Goal: Task Accomplishment & Management: Use online tool/utility

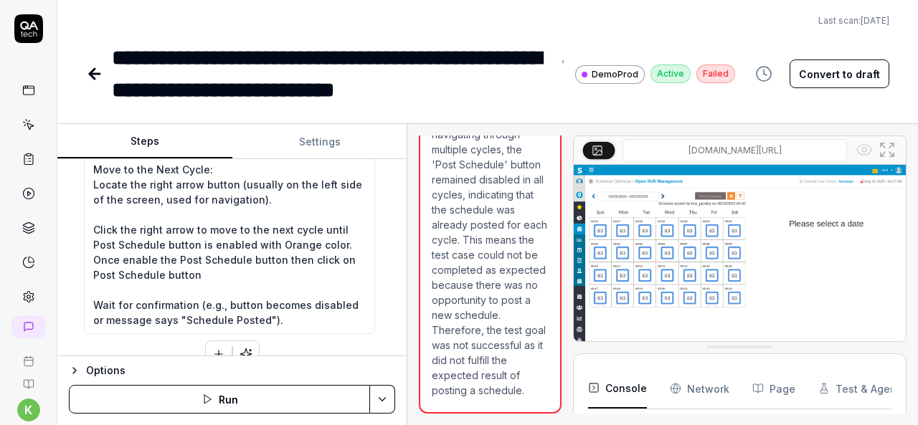
scroll to position [590, 0]
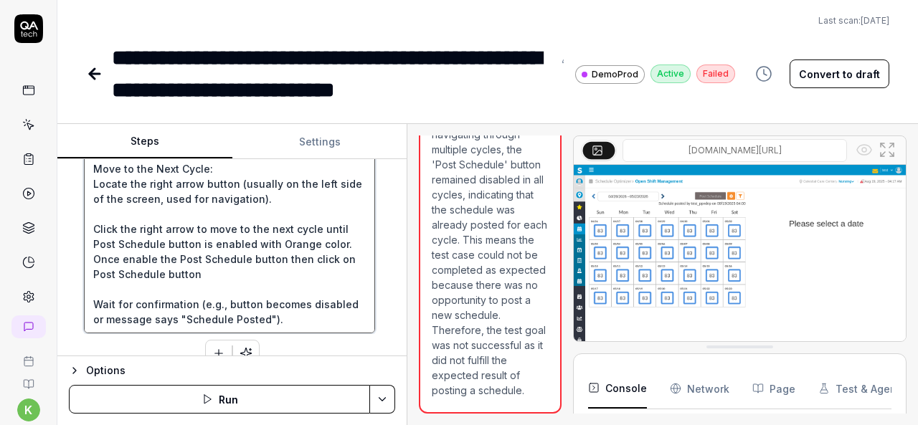
click at [350, 243] on textarea "Move the Cursor to "Post Schedule" Button: Locate the "Post Schedule" button on…" at bounding box center [229, 123] width 291 height 419
click at [348, 242] on textarea "Move the Cursor to "Post Schedule" Button: Locate the "Post Schedule" button on…" at bounding box center [229, 123] width 291 height 419
click at [302, 255] on textarea "Move the Cursor to "Post Schedule" Button: Locate the "Post Schedule" button on…" at bounding box center [229, 123] width 291 height 419
click at [275, 258] on textarea "Move the Cursor to "Post Schedule" Button: Locate the "Post Schedule" button on…" at bounding box center [229, 123] width 291 height 419
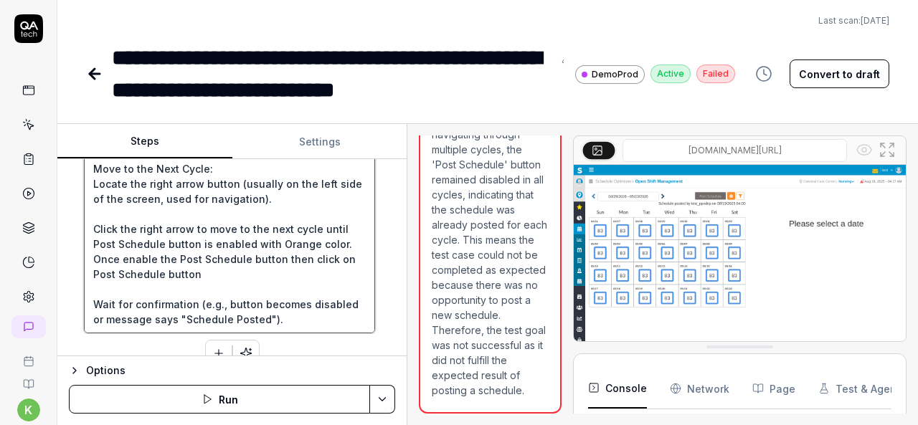
click at [222, 279] on textarea "Move the Cursor to "Post Schedule" Button: Locate the "Post Schedule" button on…" at bounding box center [229, 123] width 291 height 419
type textarea "*"
paste textarea "crumb then change the department Mouse move to ‘Post Schedule’ button and check…"
type textarea "Move the Cursor to "Post Schedule" Button: Locate the "Post Schedule" button on…"
type textarea "*"
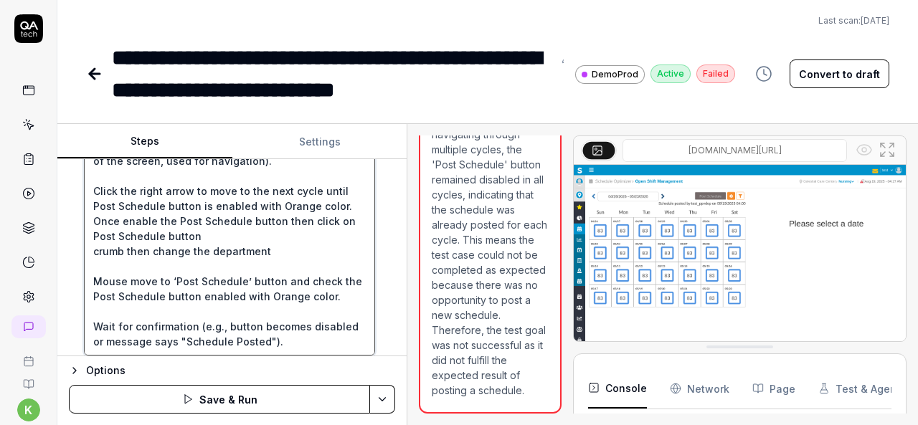
scroll to position [628, 0]
type textarea "Move the Cursor to "Post Schedule" Button: Locate the "Post Schedule" button on…"
type textarea "*"
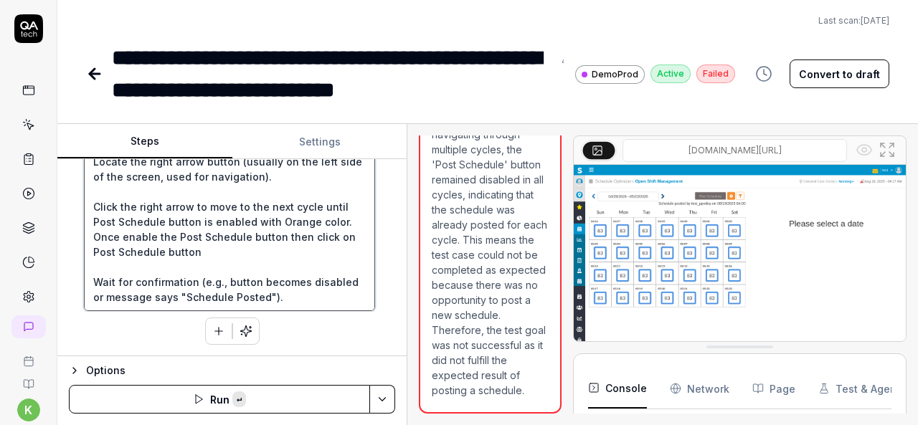
scroll to position [609, 0]
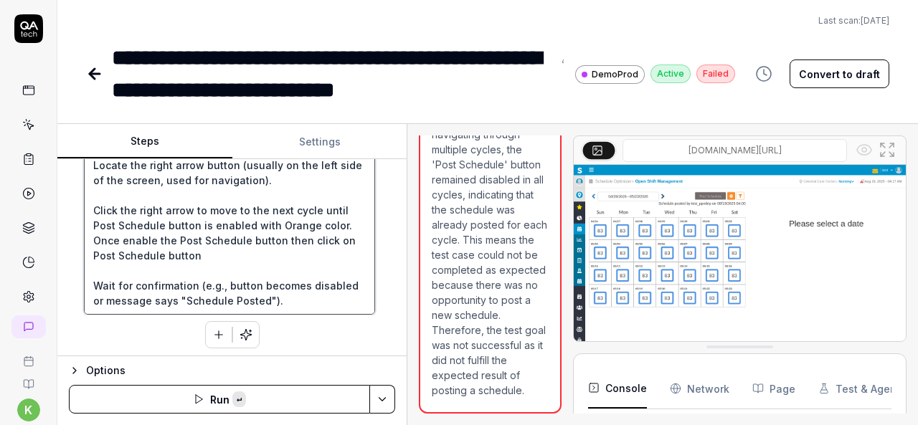
paste textarea "crumb then change the department Mouse move to ‘Post Schedule’ button and check…"
type textarea "Move the Cursor to "Post Schedule" Button: Locate the "Post Schedule" button on…"
type textarea "*"
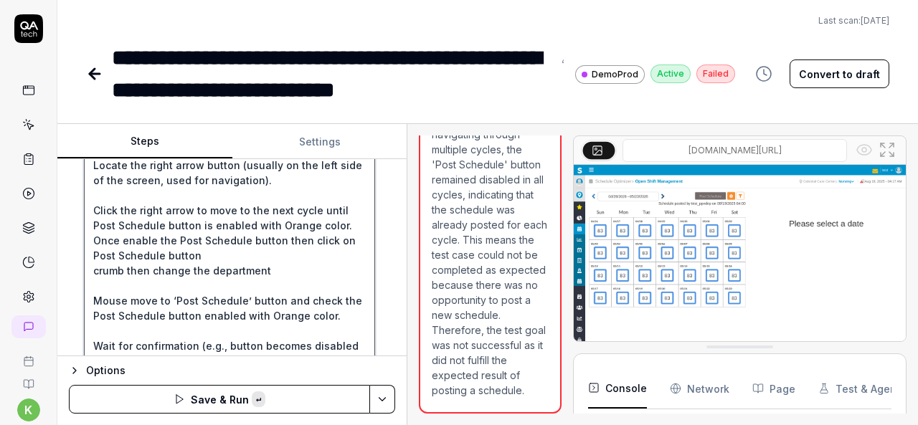
type textarea "Move the Cursor to "Post Schedule" Button: Locate the "Post Schedule" button on…"
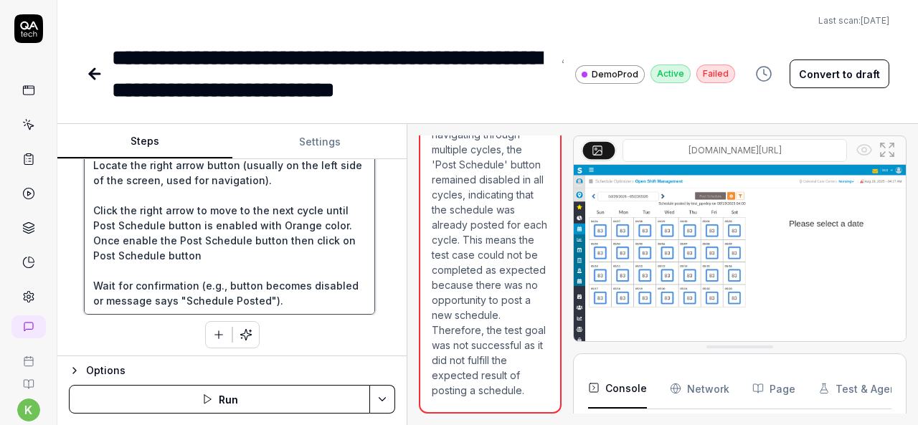
type textarea "*"
paste textarea "If ‘post schedule’ button is not enabled then go to Organization bread crumb to…"
type textarea "Move the Cursor to "Post Schedule" Button: Locate the "Post Schedule" button on…"
type textarea "*"
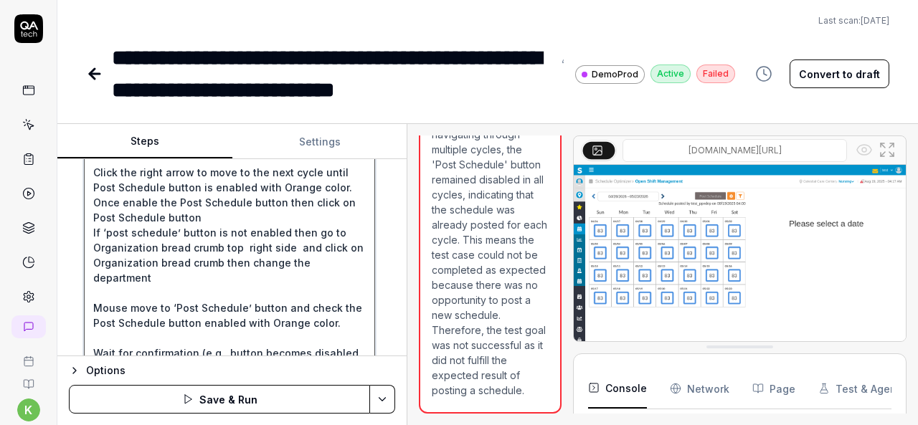
scroll to position [14, 0]
type textarea "Move the Cursor to "Post Schedule" Button: Locate the "Post Schedule" button on…"
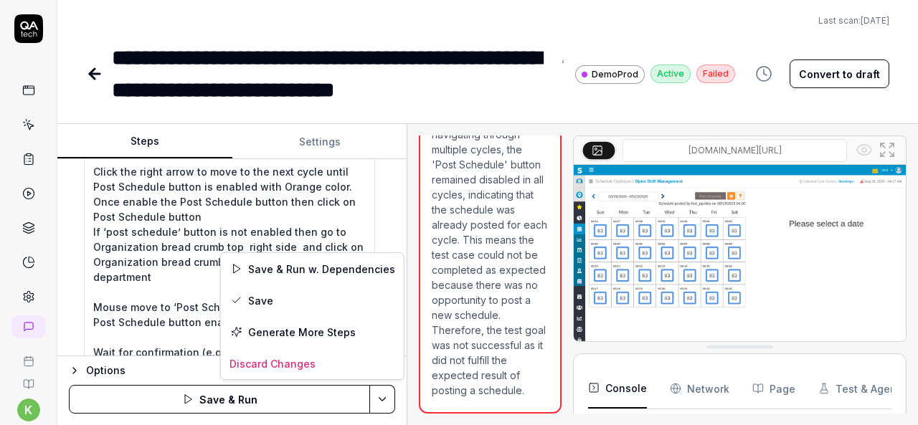
click at [384, 397] on html "**********" at bounding box center [459, 212] width 918 height 425
click at [261, 303] on div "Save" at bounding box center [312, 301] width 183 height 32
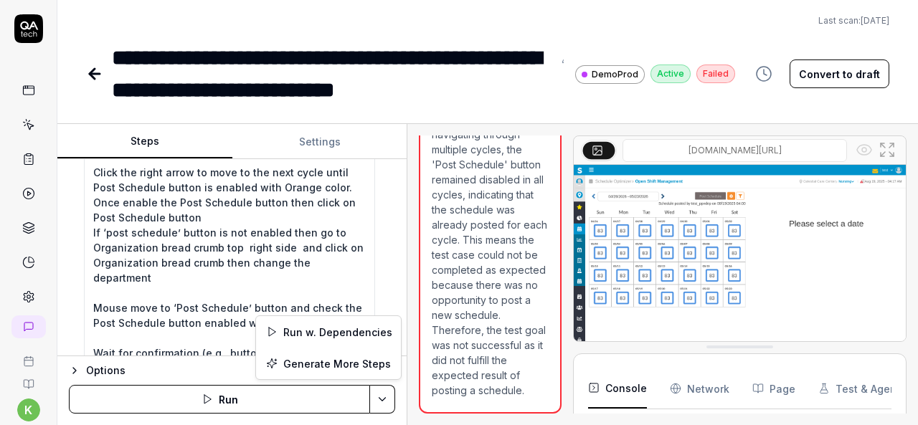
click at [380, 397] on html "**********" at bounding box center [459, 212] width 918 height 425
click at [331, 326] on div "Run w. Dependencies" at bounding box center [328, 332] width 145 height 32
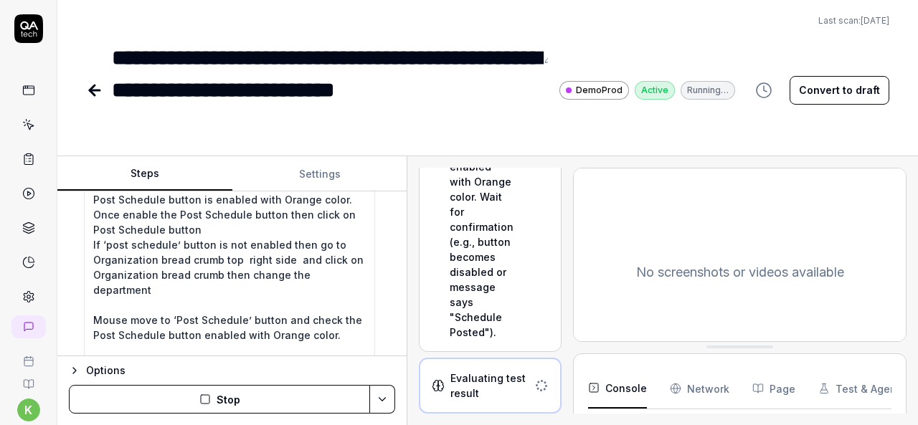
scroll to position [15, 0]
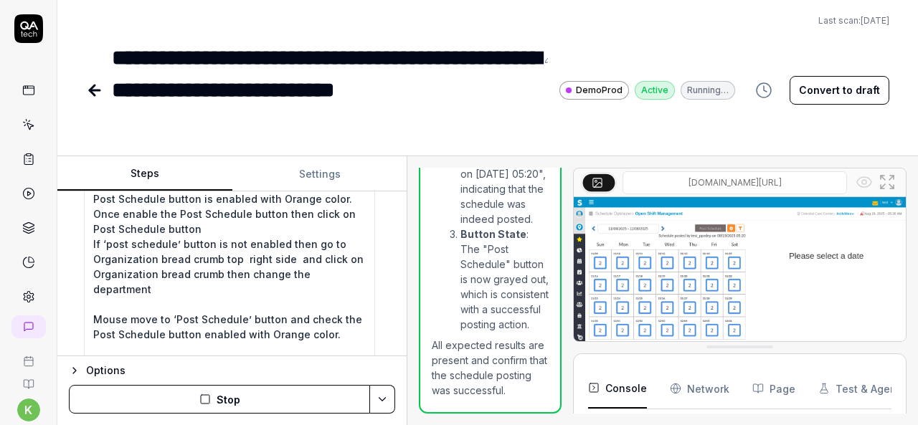
type textarea "*"
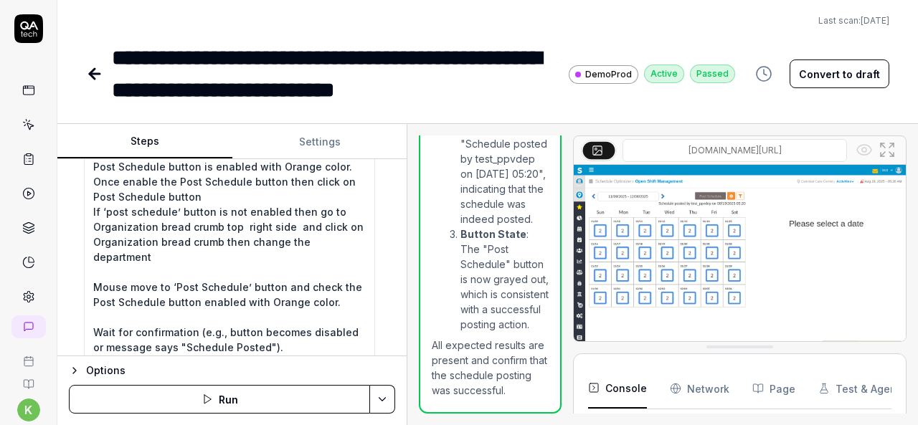
scroll to position [714, 0]
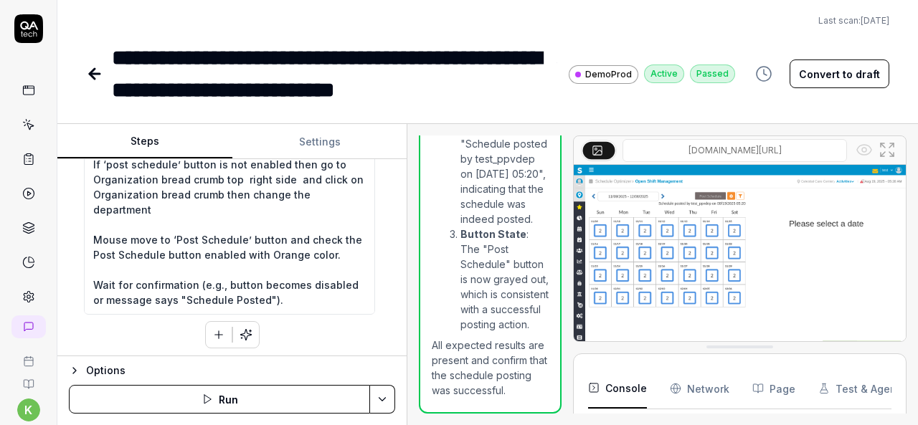
click at [91, 76] on icon at bounding box center [92, 74] width 5 height 10
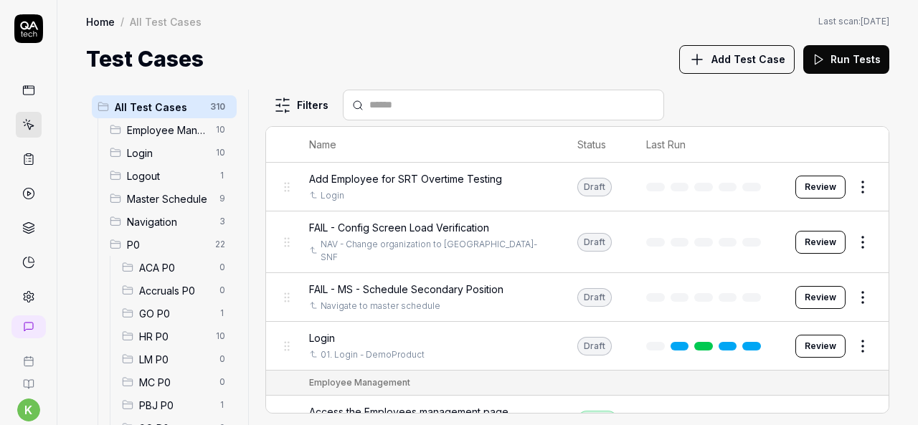
click at [472, 110] on input "text" at bounding box center [511, 105] width 285 height 15
click at [473, 103] on input "text" at bounding box center [511, 105] width 285 height 15
click at [395, 100] on input "text" at bounding box center [511, 105] width 285 height 15
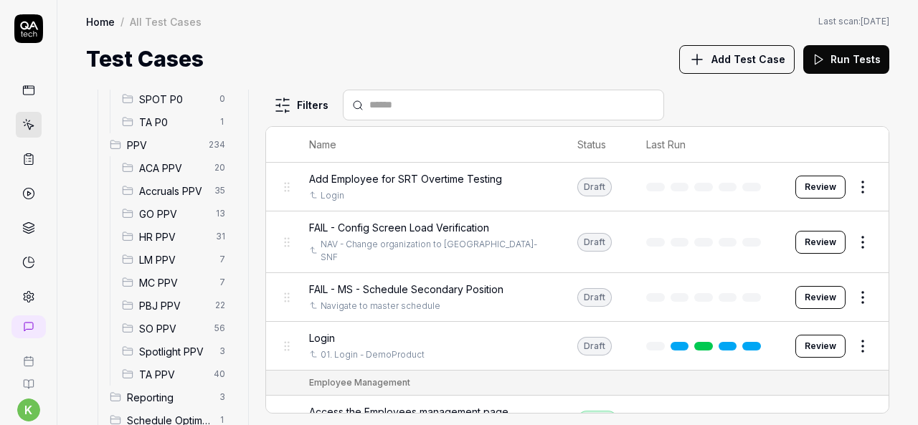
scroll to position [353, 0]
click at [179, 326] on span "SO PPV" at bounding box center [172, 328] width 67 height 15
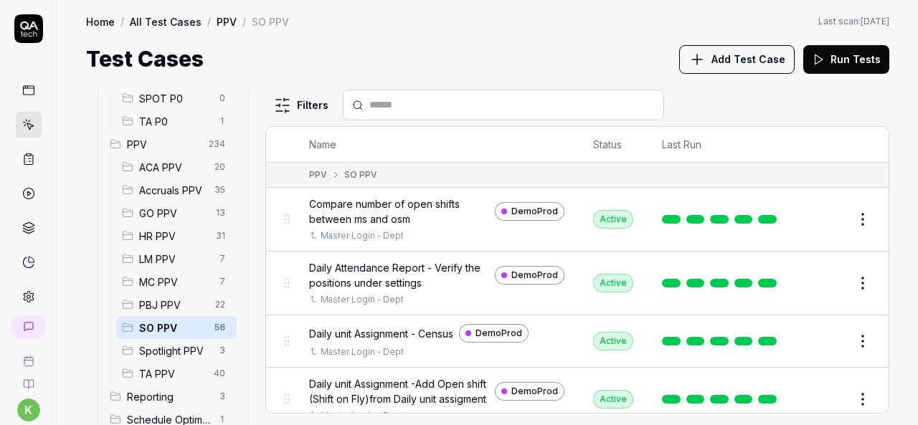
click at [417, 107] on input "text" at bounding box center [511, 105] width 285 height 15
paste input "**********"
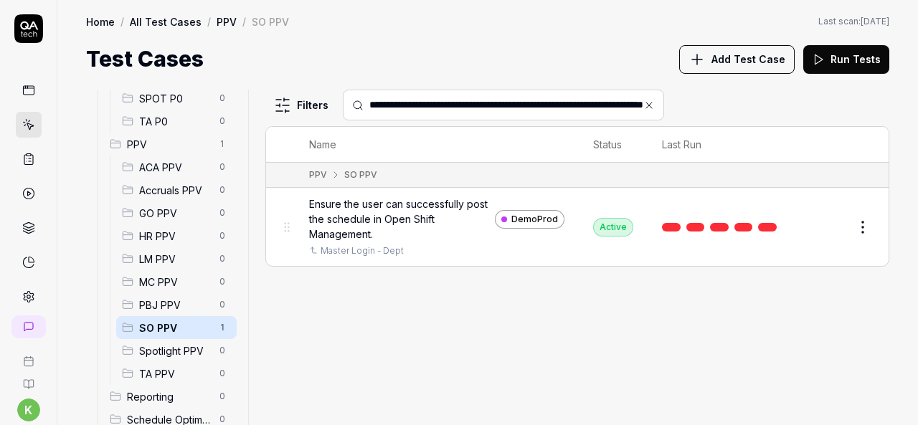
type input "**********"
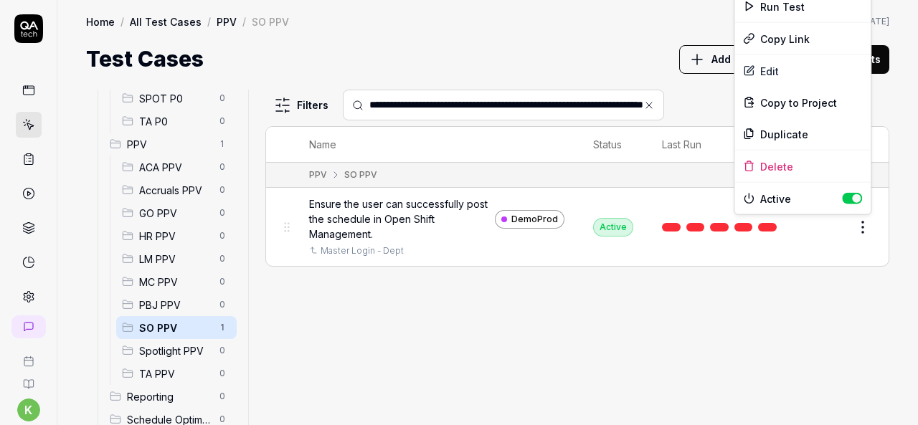
scroll to position [0, 0]
click at [867, 235] on html "**********" at bounding box center [459, 212] width 918 height 425
click at [788, 8] on div "Run Test" at bounding box center [802, 7] width 136 height 32
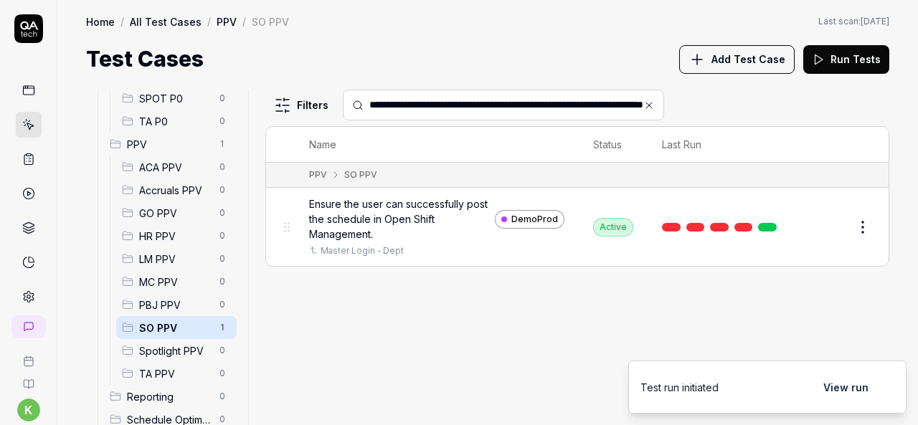
click at [765, 229] on link at bounding box center [767, 227] width 19 height 9
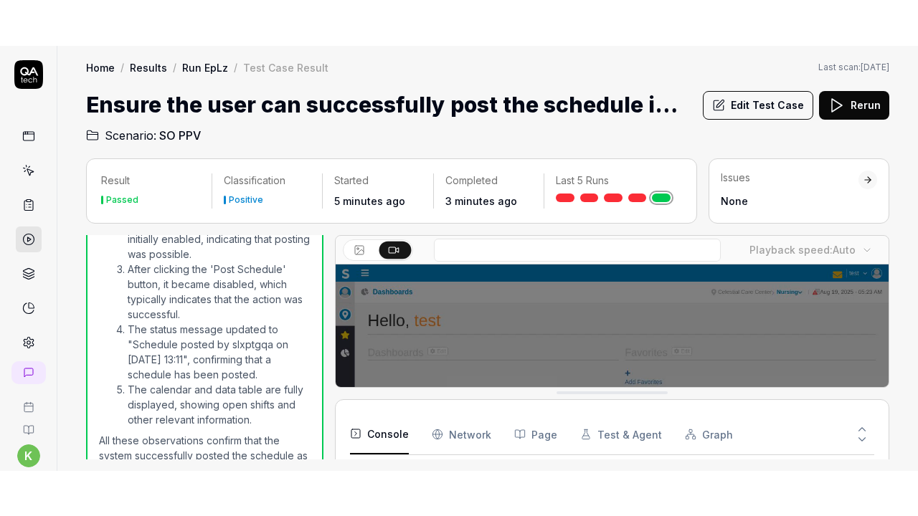
scroll to position [64, 0]
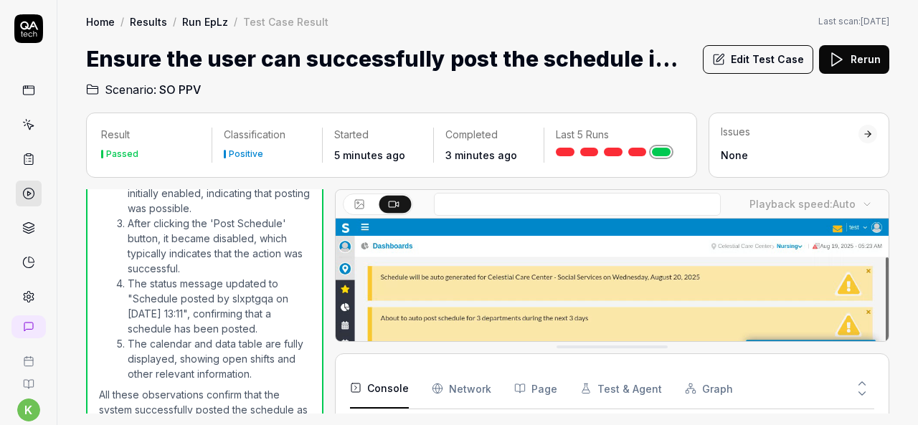
click at [469, 334] on video at bounding box center [612, 392] width 553 height 346
click at [548, 288] on video at bounding box center [612, 392] width 553 height 346
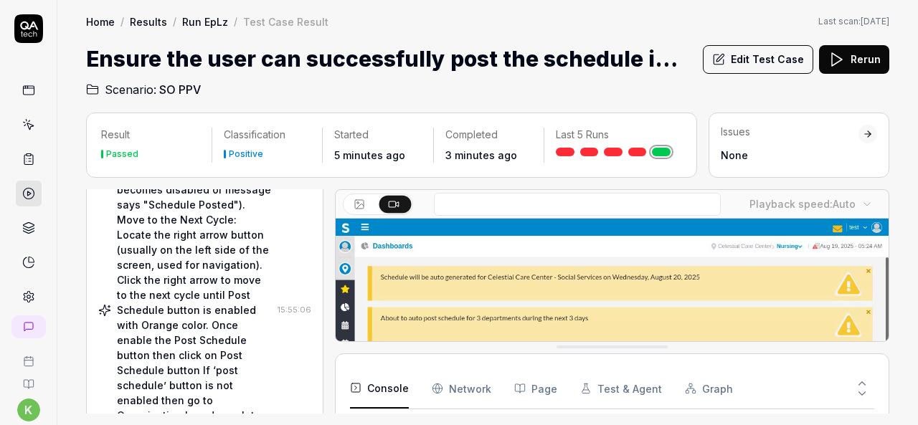
scroll to position [476, 0]
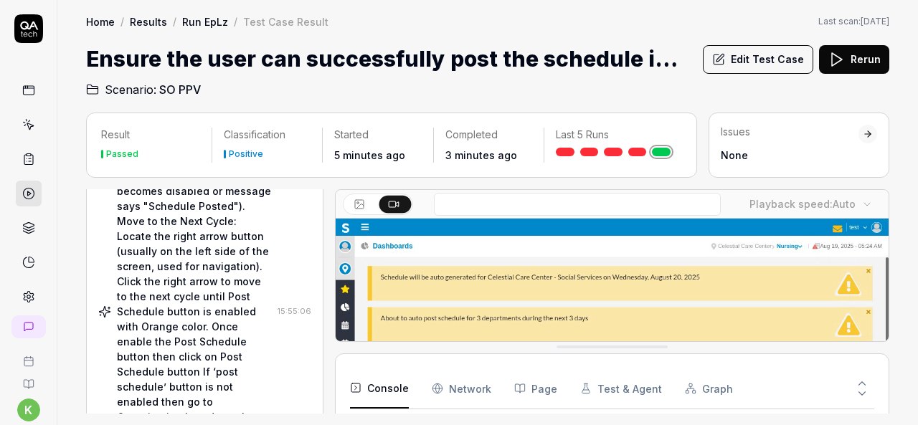
click at [220, 365] on div "Move the Cursor to "Post Schedule" Button: Locate the "Post Schedule" button on…" at bounding box center [194, 311] width 155 height 557
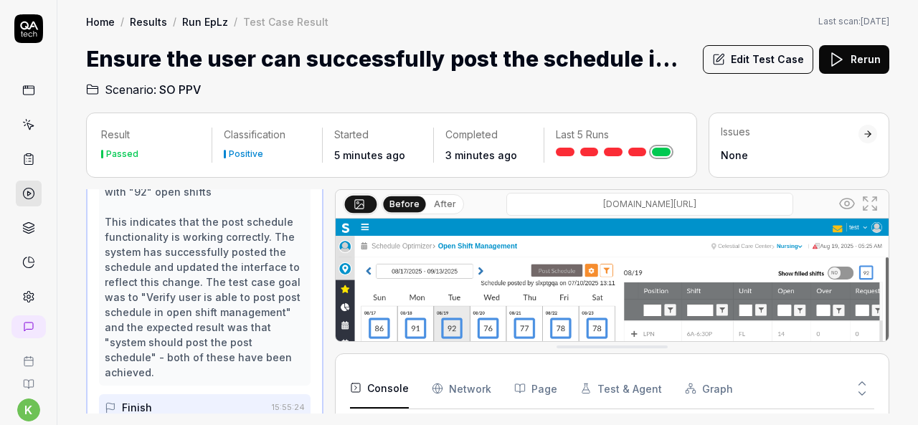
scroll to position [1405, 0]
click at [214, 326] on div "Perfect! I can see that the "Post Schedule" button click was successful. The pa…" at bounding box center [205, 160] width 200 height 437
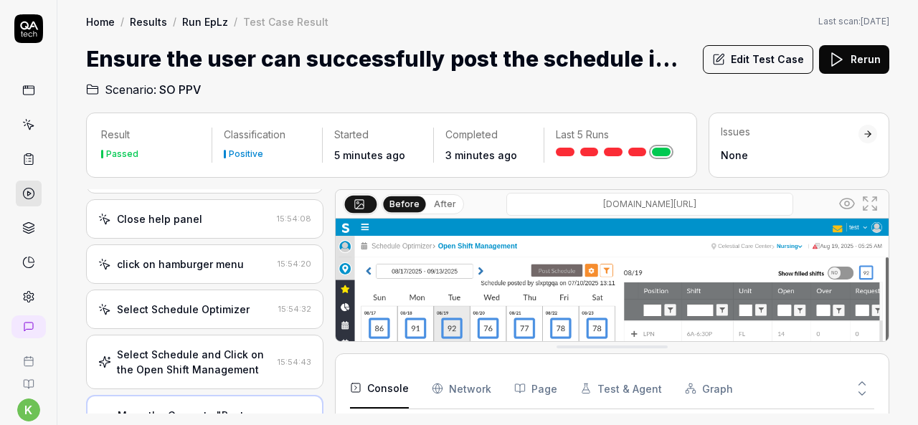
scroll to position [89, 0]
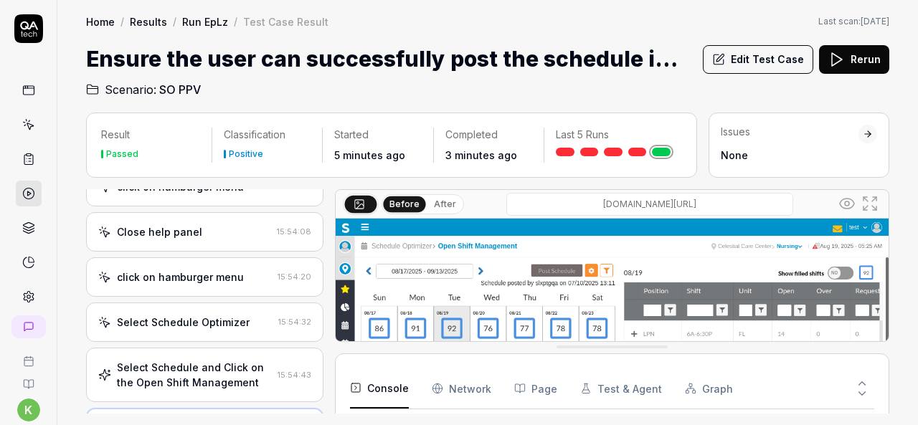
click at [214, 326] on div "Select Schedule Optimizer" at bounding box center [183, 322] width 133 height 15
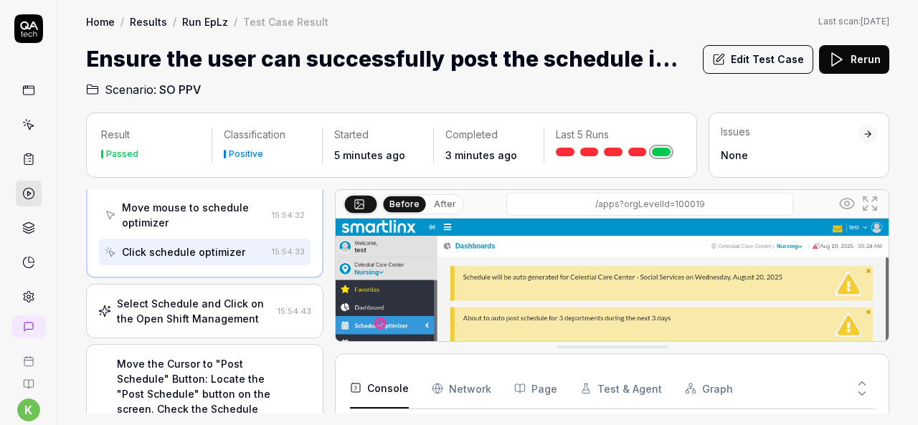
scroll to position [315, 0]
click at [192, 325] on div "Select Schedule and Click on the Open Shift Management 15:54:43" at bounding box center [204, 310] width 237 height 55
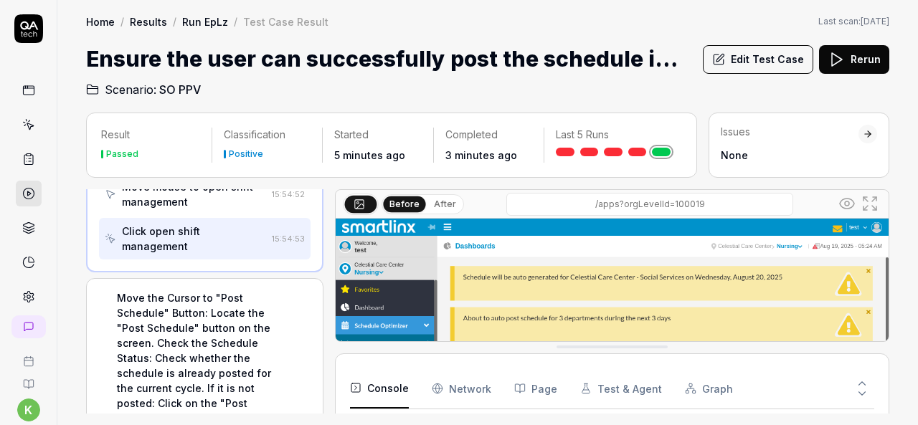
scroll to position [587, 0]
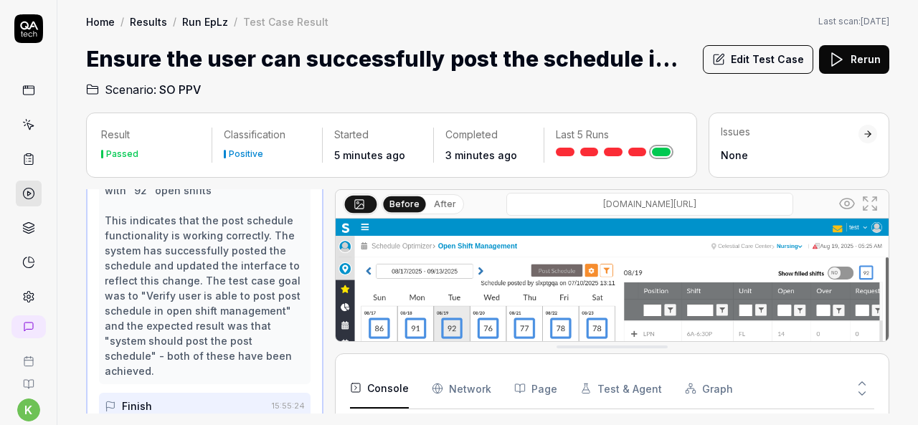
scroll to position [1480, 0]
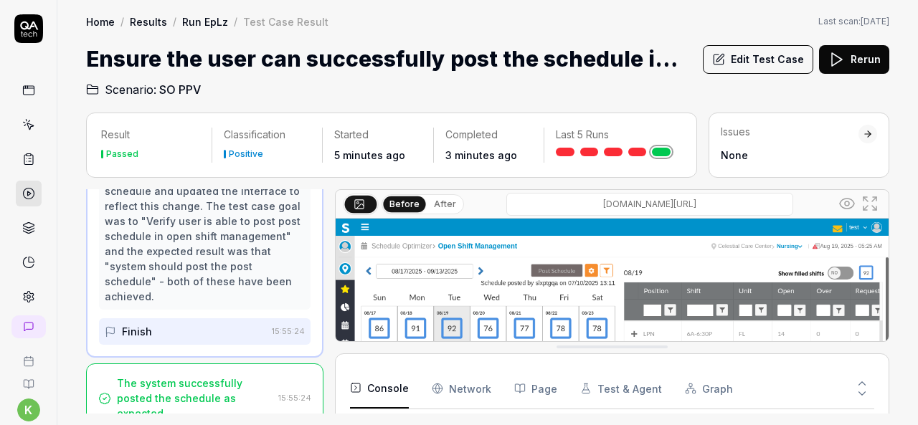
click at [724, 60] on icon at bounding box center [720, 57] width 7 height 7
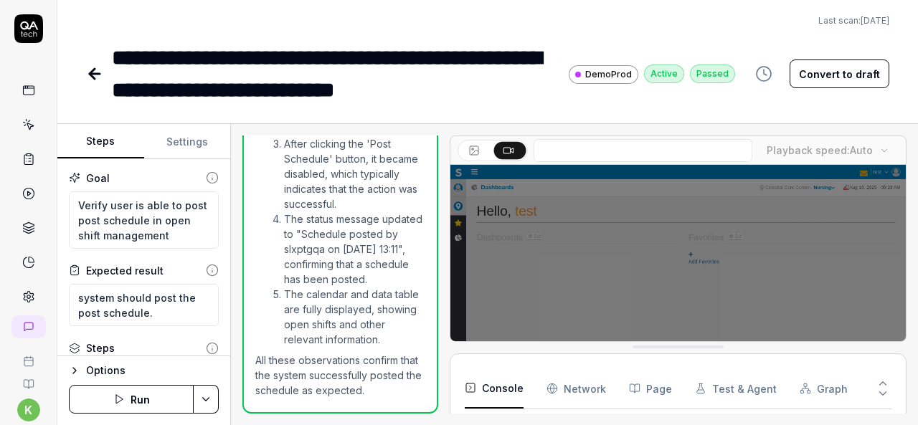
scroll to position [99, 0]
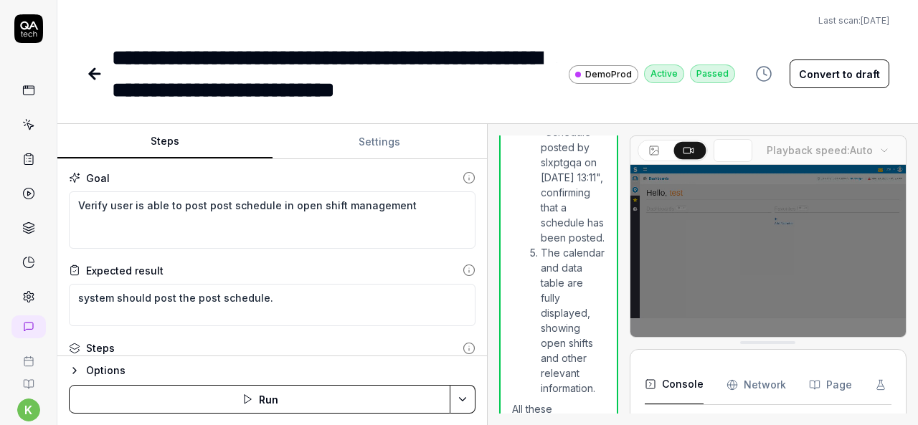
click at [534, 255] on div "Steps Settings Goal Verify user is able to post post schedule in open shift man…" at bounding box center [487, 274] width 861 height 301
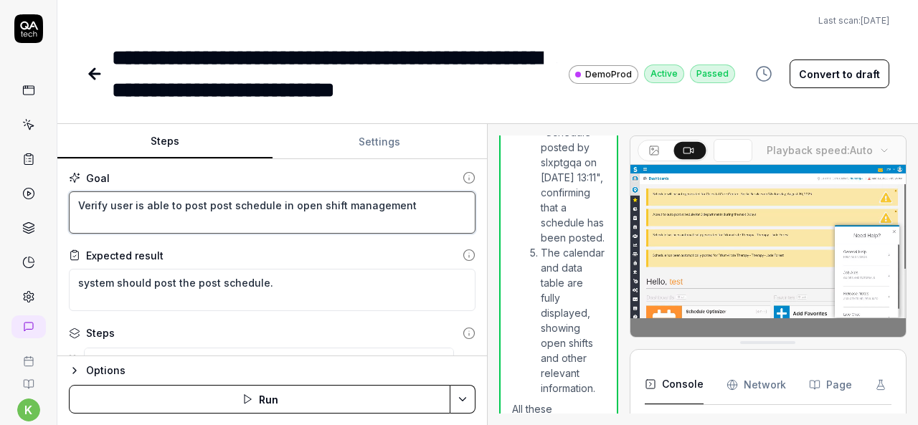
click at [179, 225] on textarea "Verify user is able to post post schedule in open shift management" at bounding box center [272, 213] width 407 height 42
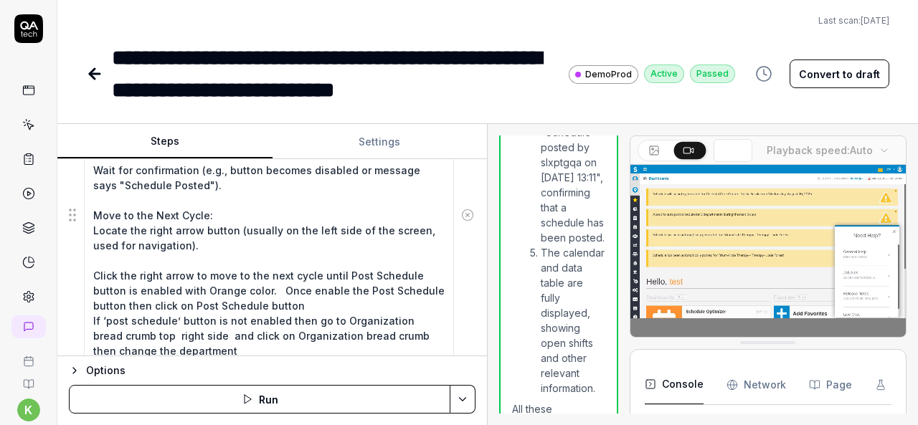
scroll to position [514, 0]
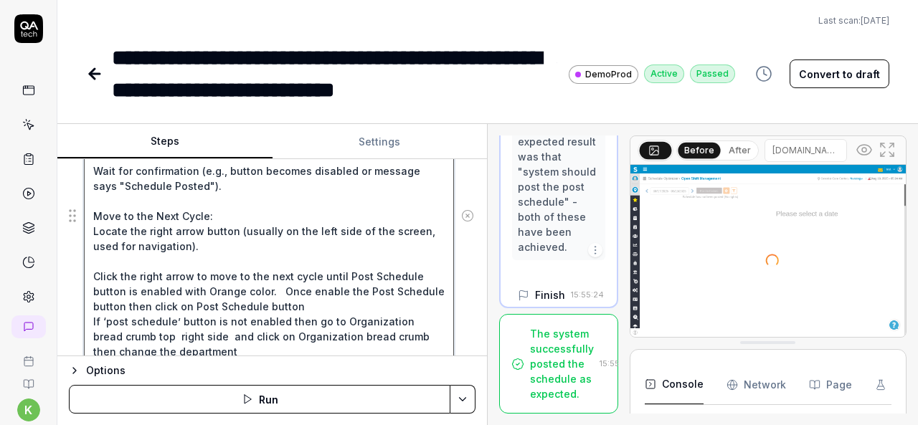
click at [298, 309] on textarea "Move the Cursor to "Post Schedule" Button: Locate the "Post Schedule" button on…" at bounding box center [269, 215] width 370 height 479
click at [176, 249] on textarea "Move the Cursor to "Post Schedule" Button: Locate the "Post Schedule" button on…" at bounding box center [269, 215] width 370 height 479
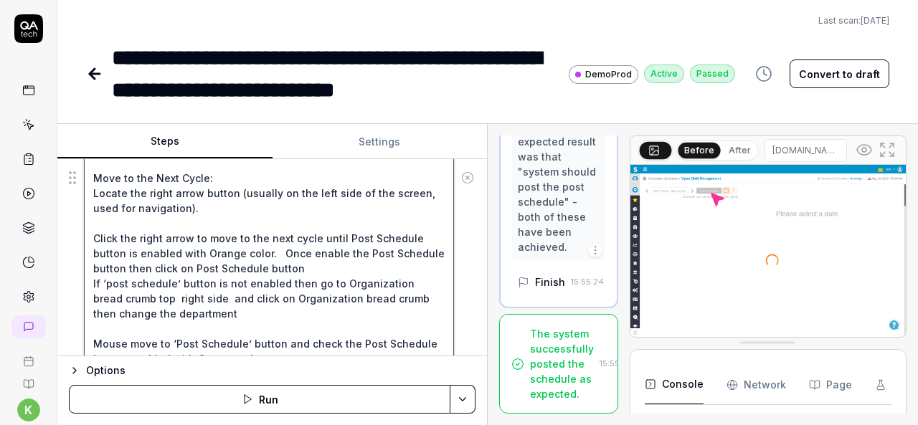
scroll to position [553, 0]
click at [92, 281] on textarea "Move the Cursor to "Post Schedule" Button: Locate the "Post Schedule" button on…" at bounding box center [269, 177] width 370 height 479
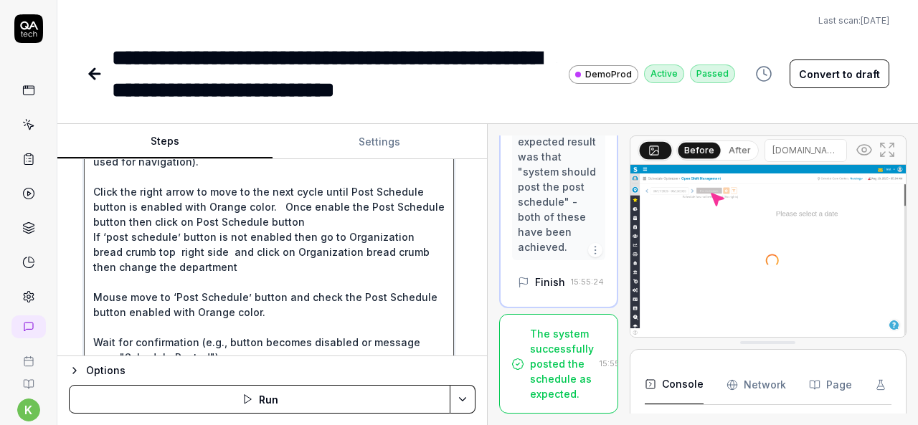
scroll to position [608, 0]
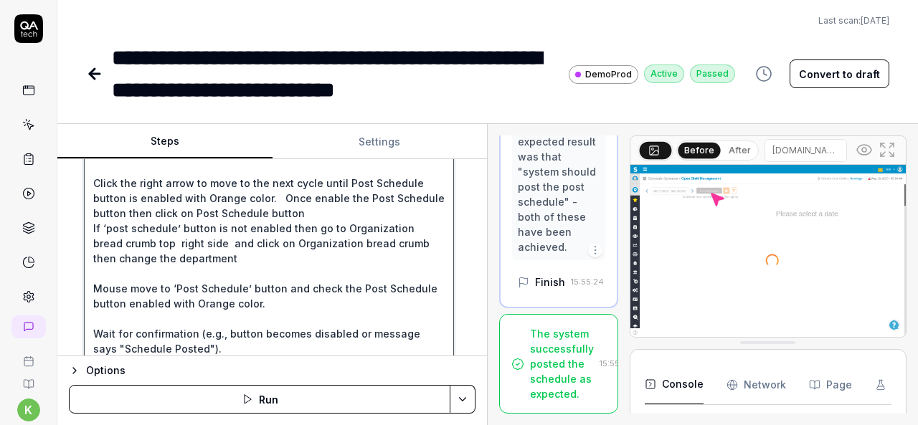
click at [330, 226] on textarea "Move the Cursor to "Post Schedule" Button: Locate the "Post Schedule" button on…" at bounding box center [269, 122] width 370 height 479
type textarea "*"
type textarea "Move the Cursor to "Post Schedule" Button: Locate the "Post Schedule" button on…"
type textarea "*"
type textarea "Move the Cursor to "Post Schedule" Button: Locate the "Post Schedule" button on…"
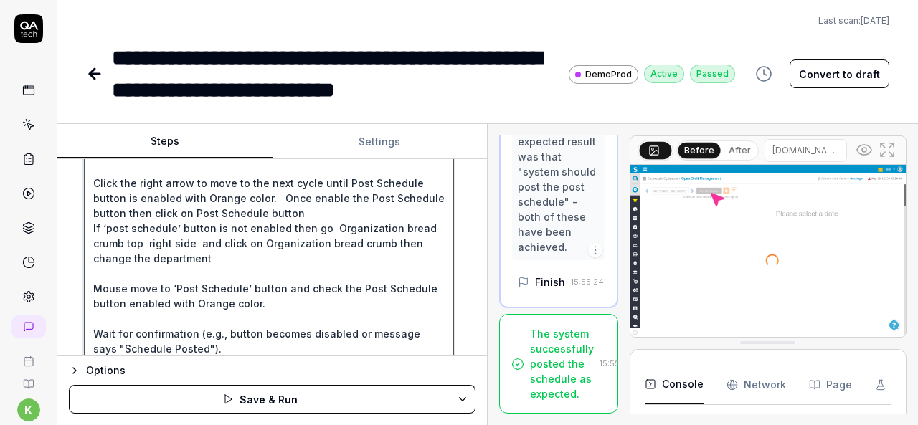
type textarea "*"
type textarea "Move the Cursor to "Post Schedule" Button: Locate the "Post Schedule" button on…"
type textarea "*"
type textarea "Move the Cursor to "Post Schedule" Button: Locate the "Post Schedule" button on…"
type textarea "*"
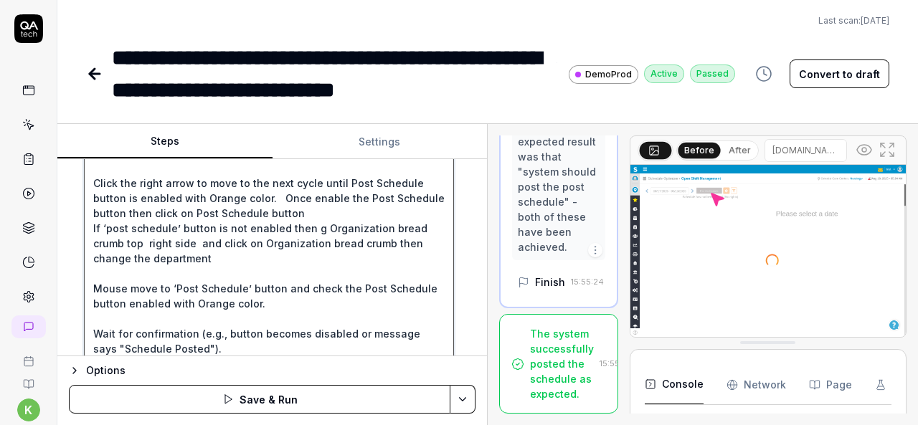
type textarea "Move the Cursor to "Post Schedule" Button: Locate the "Post Schedule" button on…"
type textarea "*"
type textarea "Move the Cursor to "Post Schedule" Button: Locate the "Post Schedule" button on…"
type textarea "*"
type textarea "Move the Cursor to "Post Schedule" Button: Locate the "Post Schedule" button on…"
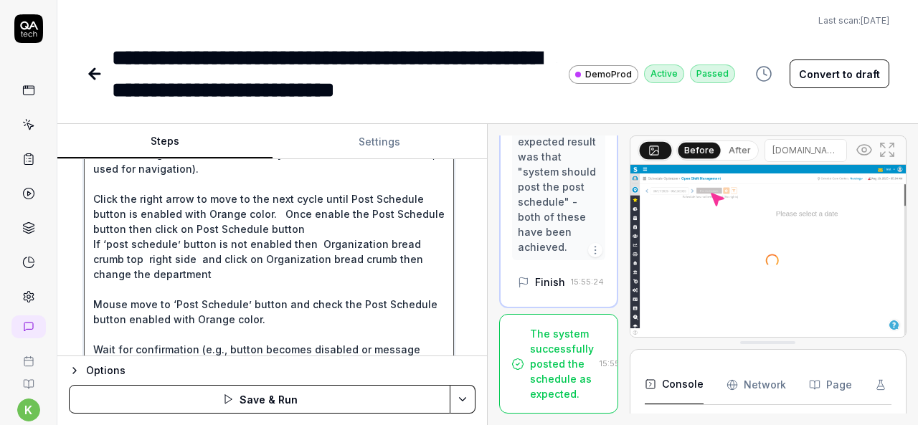
scroll to position [586, 0]
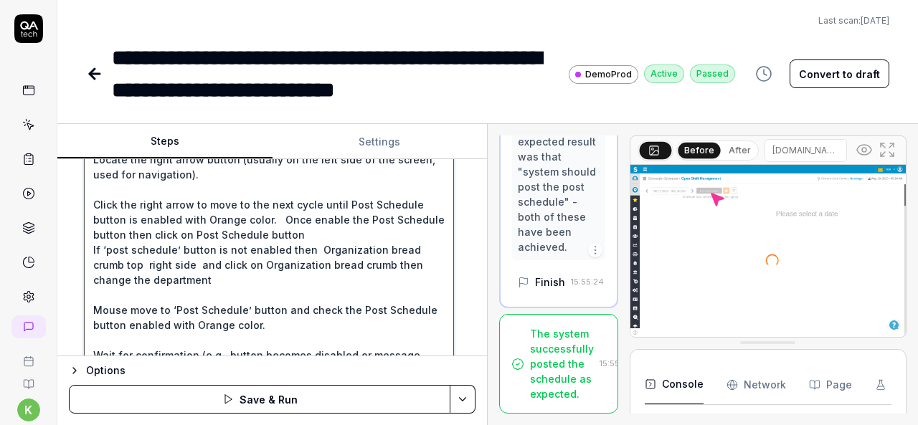
click at [270, 327] on textarea "Move the Cursor to "Post Schedule" Button: Locate the "Post Schedule" button on…" at bounding box center [269, 144] width 370 height 479
drag, startPoint x: 270, startPoint y: 327, endPoint x: 90, endPoint y: 246, distance: 196.8
click at [90, 246] on textarea "Move the Cursor to "Post Schedule" Button: Locate the "Post Schedule" button on…" at bounding box center [269, 144] width 370 height 479
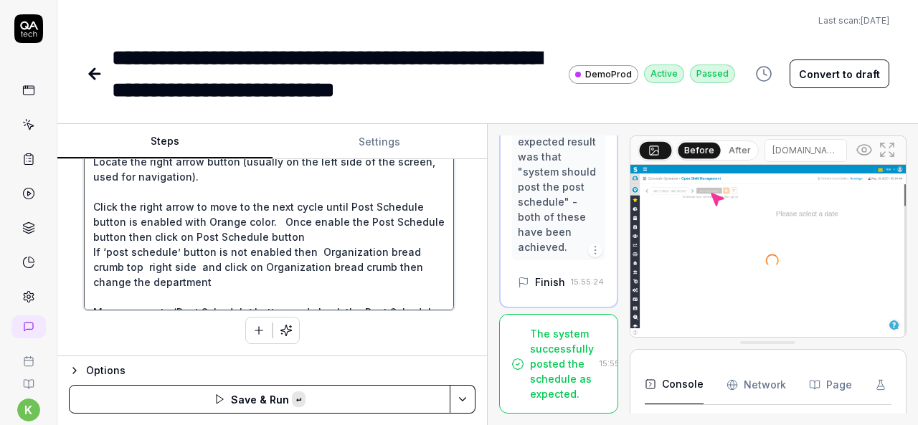
type textarea "*"
type textarea "Move the Cursor to "Post Schedule" Button: Locate the "Post Schedule" button on…"
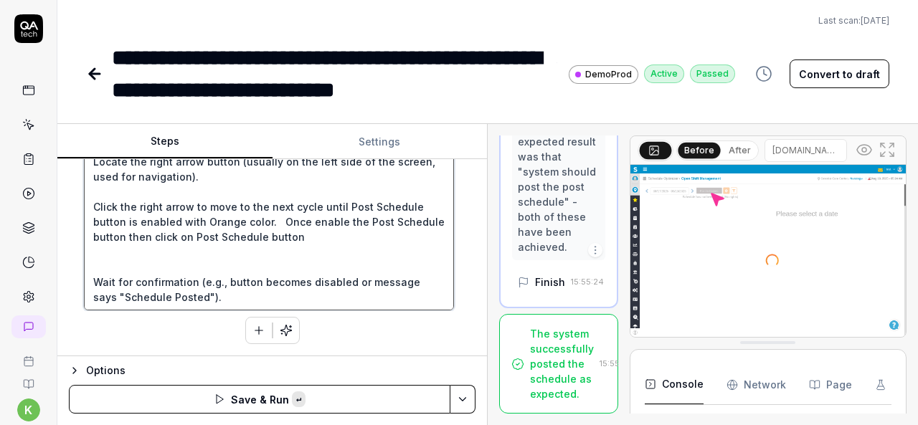
scroll to position [580, 0]
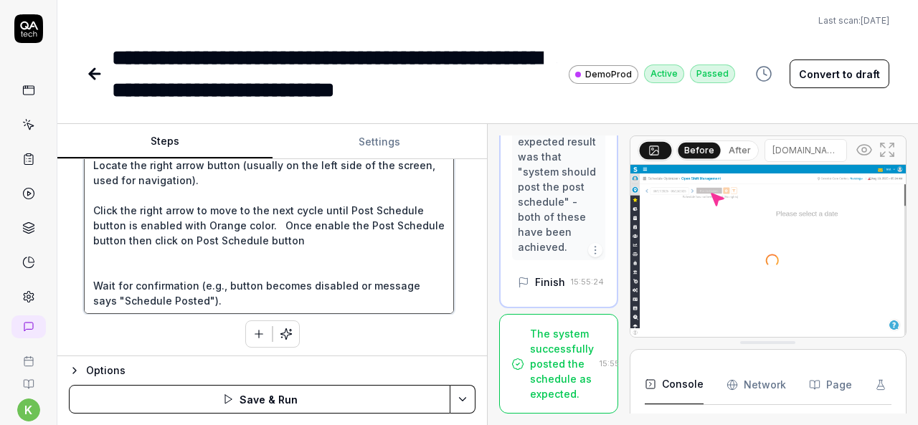
click at [102, 264] on textarea "Move the Cursor to "Post Schedule" Button: Locate the "Post Schedule" button on…" at bounding box center [269, 112] width 370 height 404
type textarea "*"
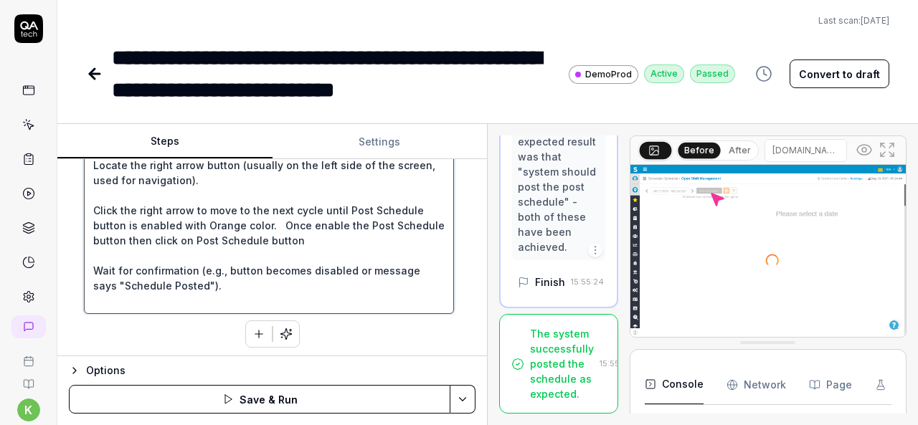
scroll to position [565, 0]
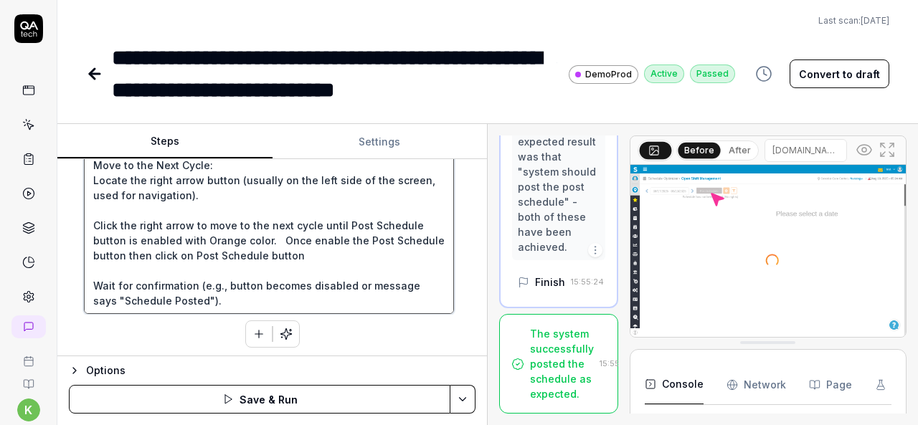
type textarea "Move the Cursor to "Post Schedule" Button: Locate the "Post Schedule" button on…"
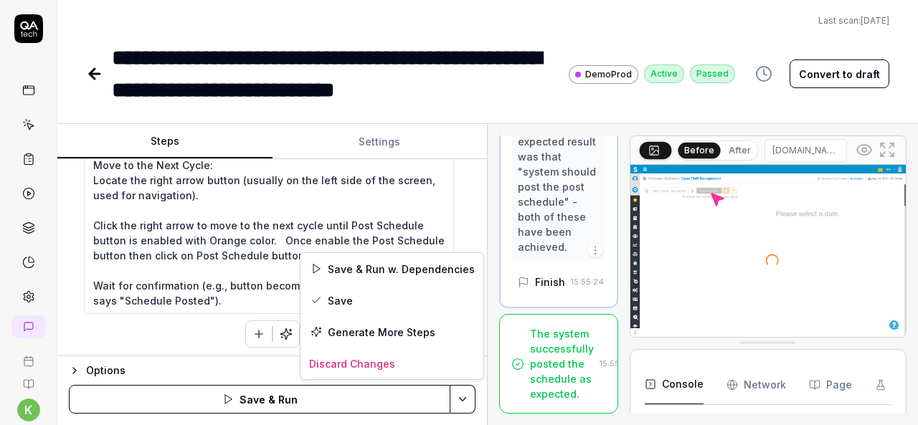
click at [459, 399] on html "**********" at bounding box center [459, 212] width 918 height 425
click at [347, 299] on div "Save" at bounding box center [392, 301] width 183 height 32
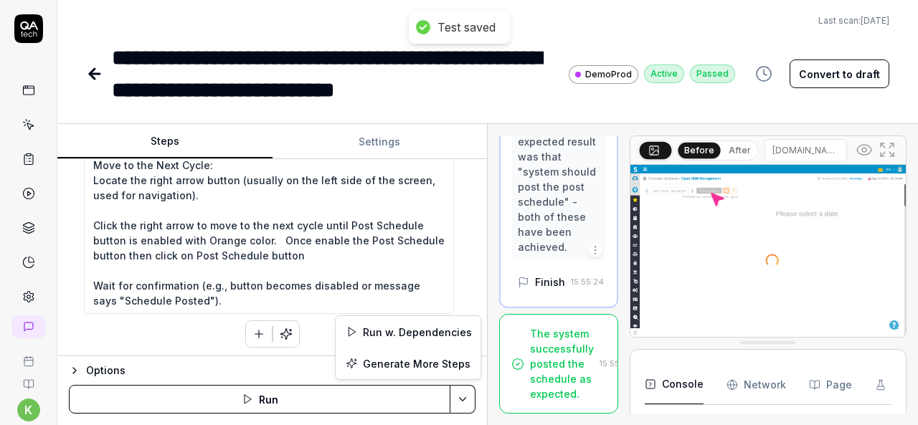
click at [466, 411] on html "**********" at bounding box center [459, 212] width 918 height 425
click at [397, 331] on div "Run w. Dependencies" at bounding box center [408, 332] width 145 height 32
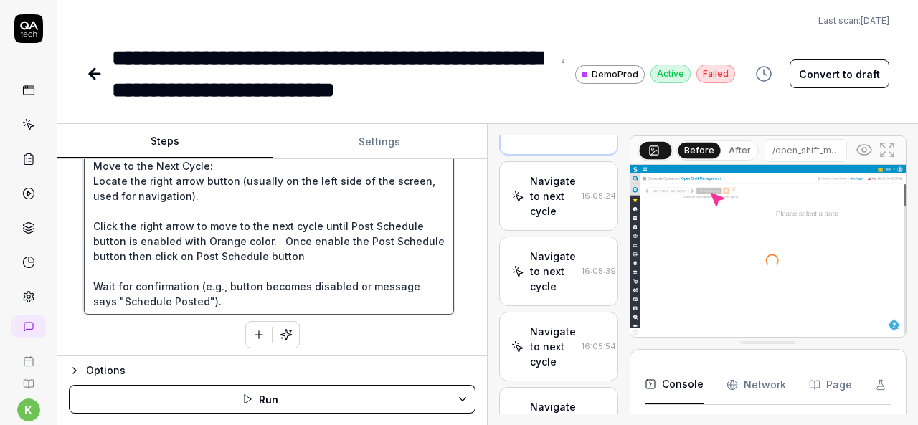
scroll to position [2096, 0]
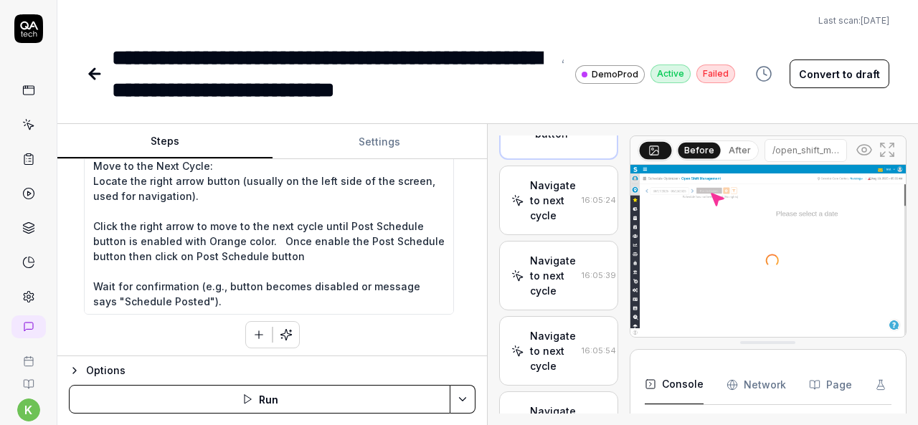
drag, startPoint x: 323, startPoint y: 295, endPoint x: 278, endPoint y: 21, distance: 277.7
click at [278, 21] on div "Last scan: [DATE]" at bounding box center [487, 20] width 803 height 13
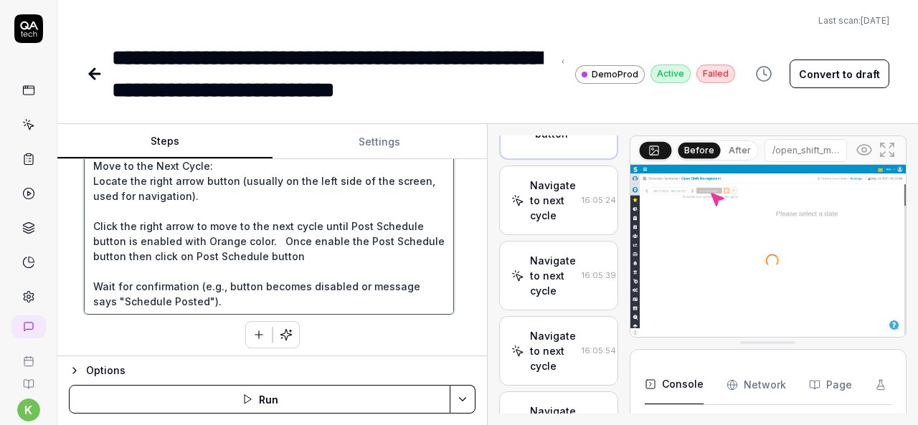
click at [308, 265] on textarea "Move the Cursor to "Post Schedule" Button: Locate the "Post Schedule" button on…" at bounding box center [269, 120] width 370 height 389
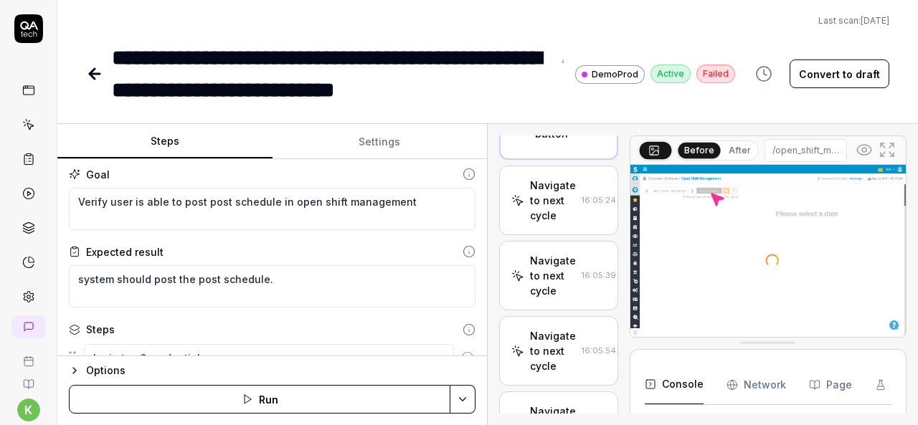
scroll to position [0, 0]
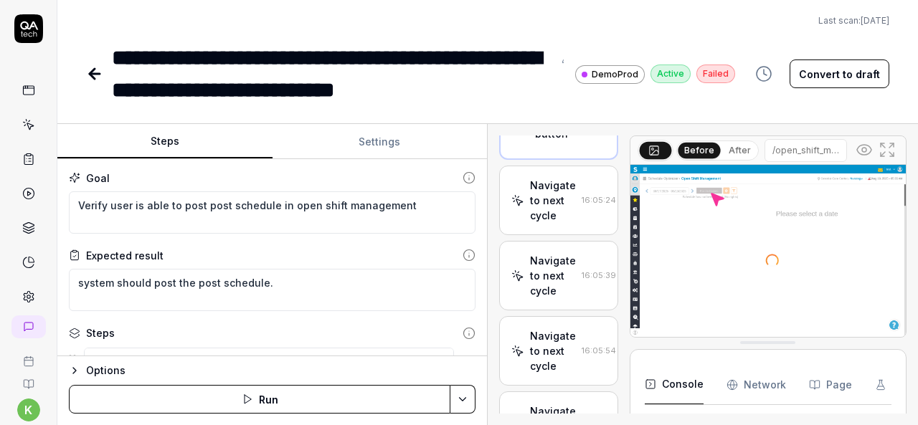
type textarea "*"
